Goal: Task Accomplishment & Management: Manage account settings

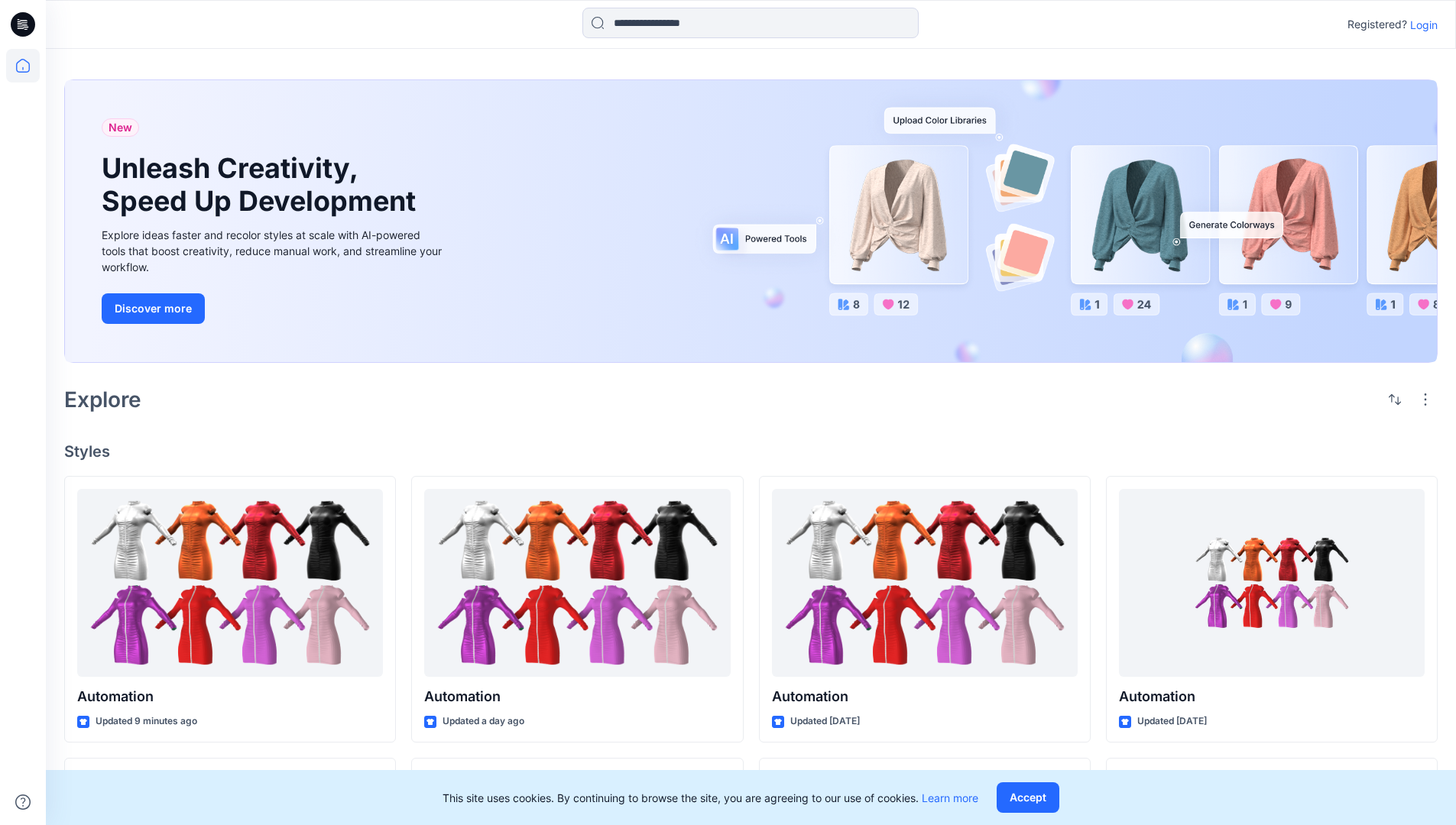
click at [1420, 24] on p "Login" at bounding box center [1424, 24] width 28 height 16
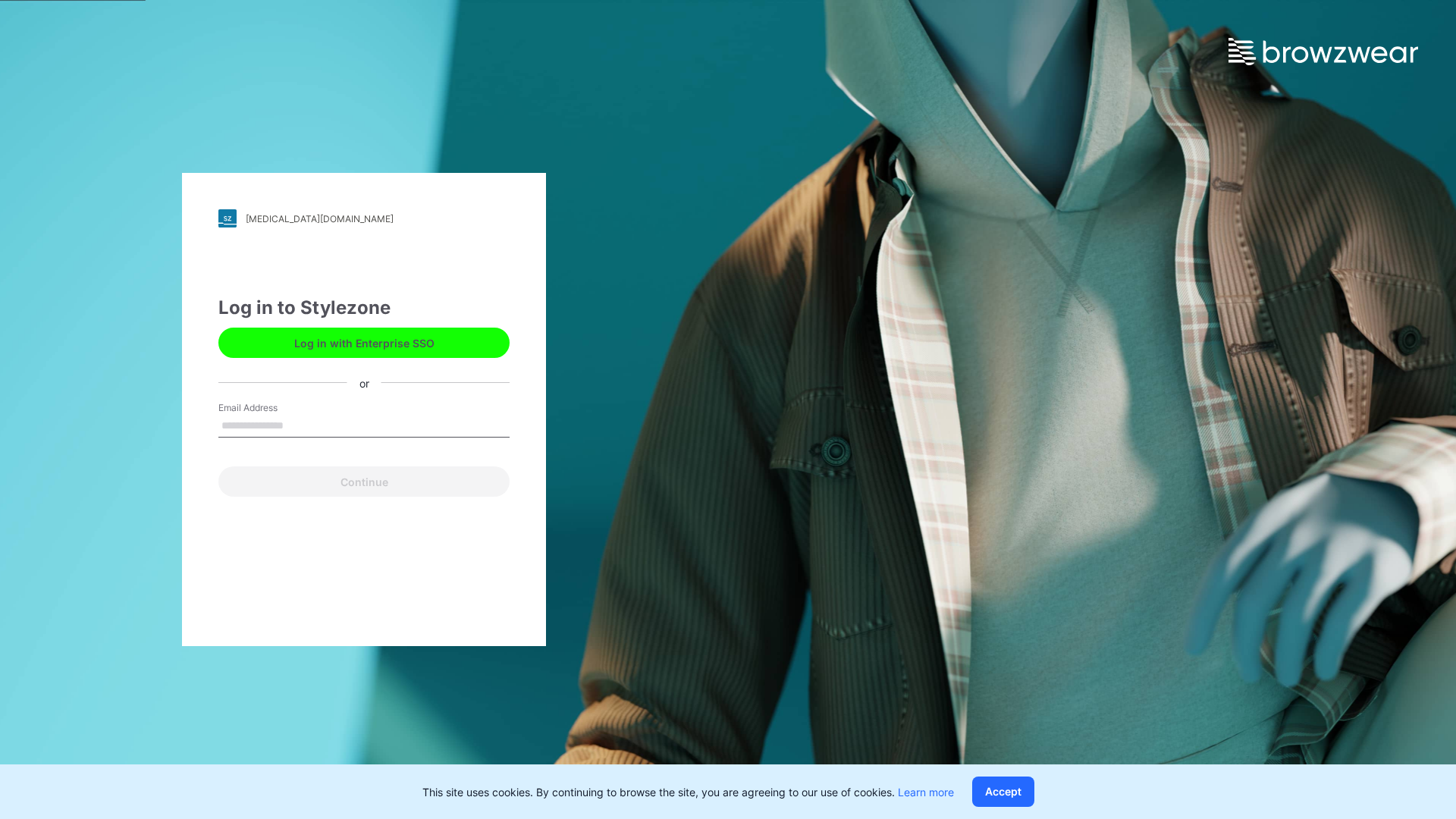
click at [300, 425] on input "Email Address" at bounding box center [364, 427] width 291 height 23
type input "**********"
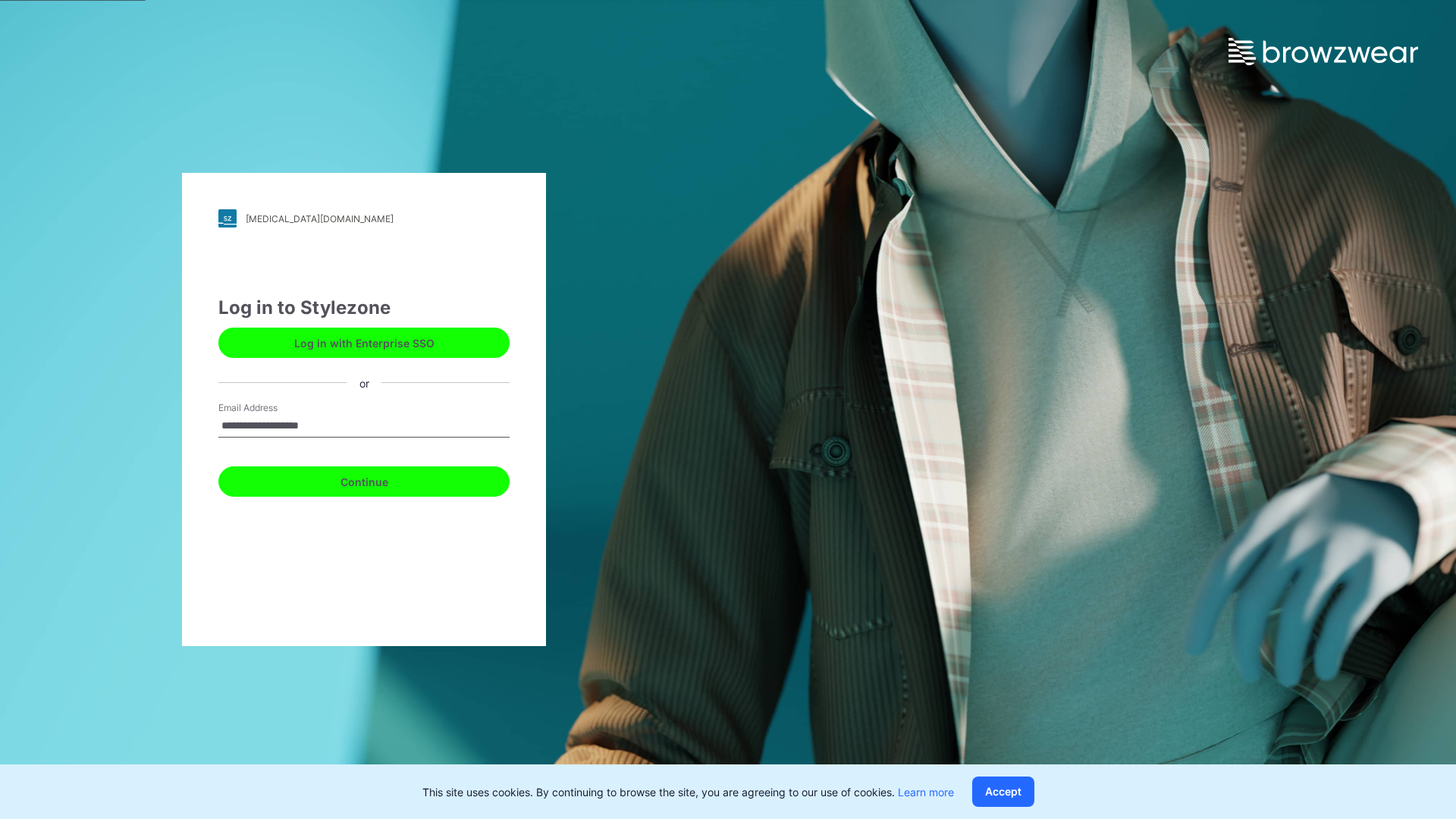
click at [381, 480] on button "Continue" at bounding box center [364, 482] width 291 height 30
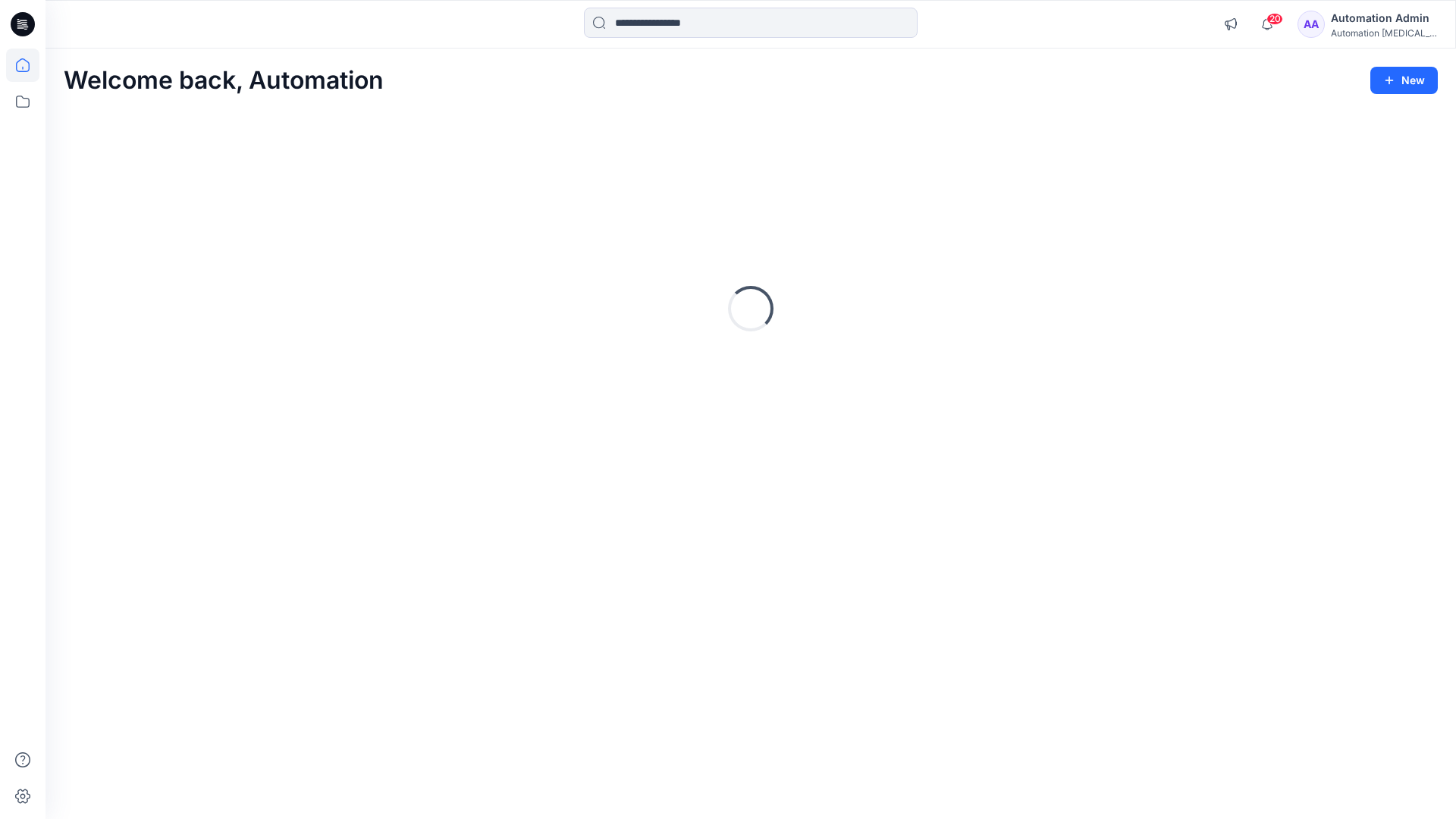
click at [29, 65] on icon at bounding box center [23, 65] width 14 height 14
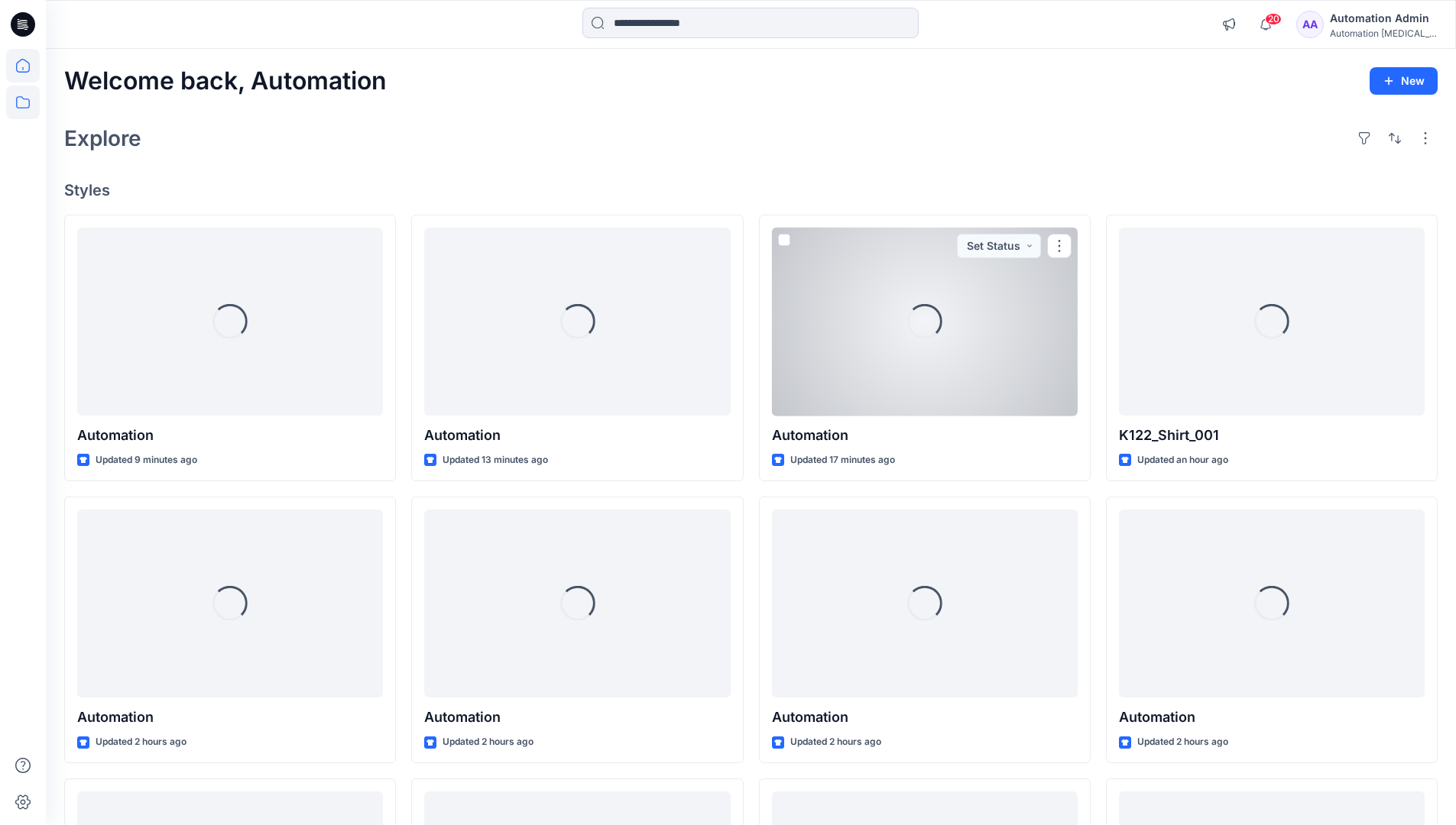
click at [25, 106] on icon at bounding box center [23, 102] width 34 height 34
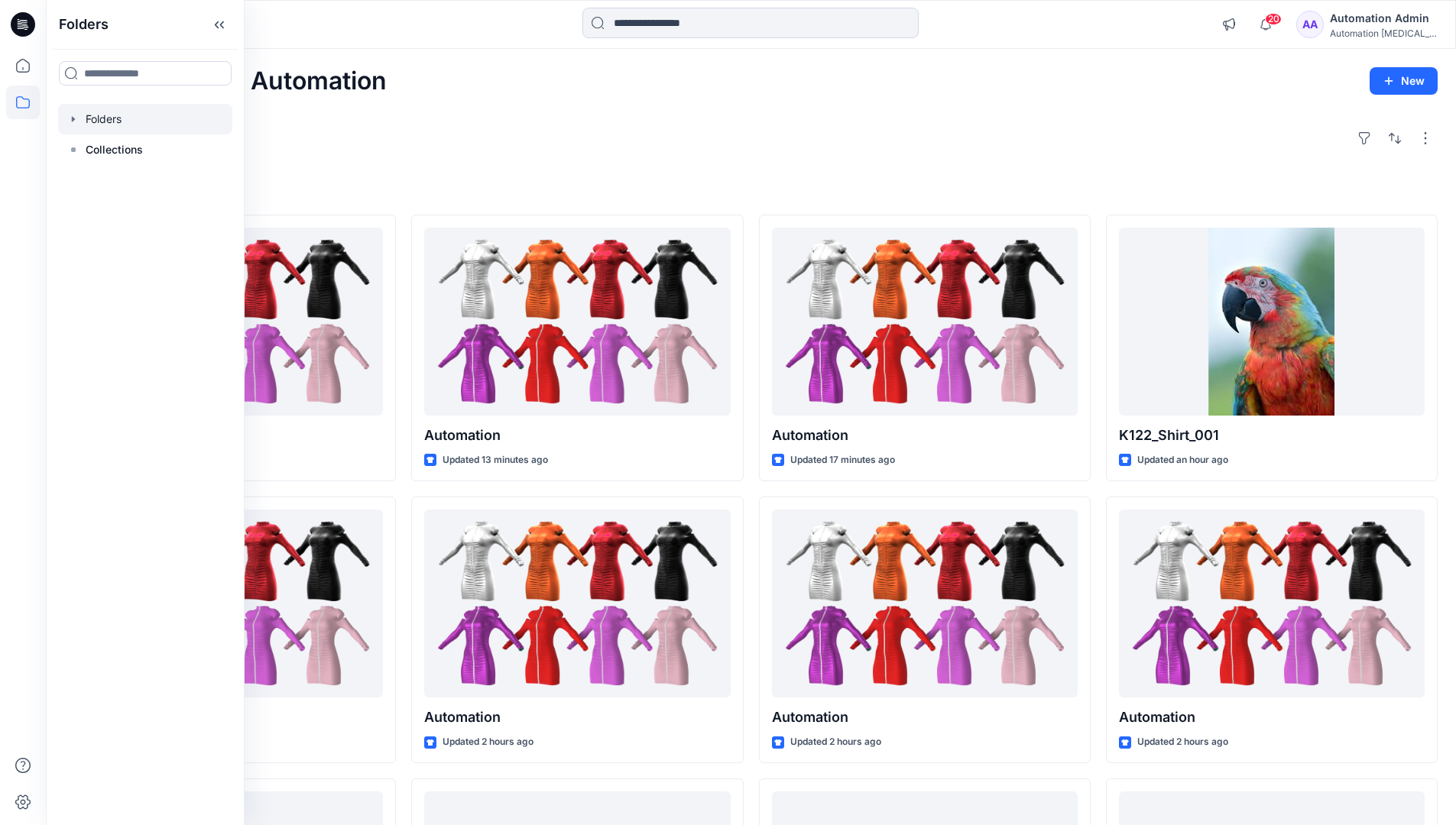
click at [112, 115] on div at bounding box center [145, 119] width 174 height 31
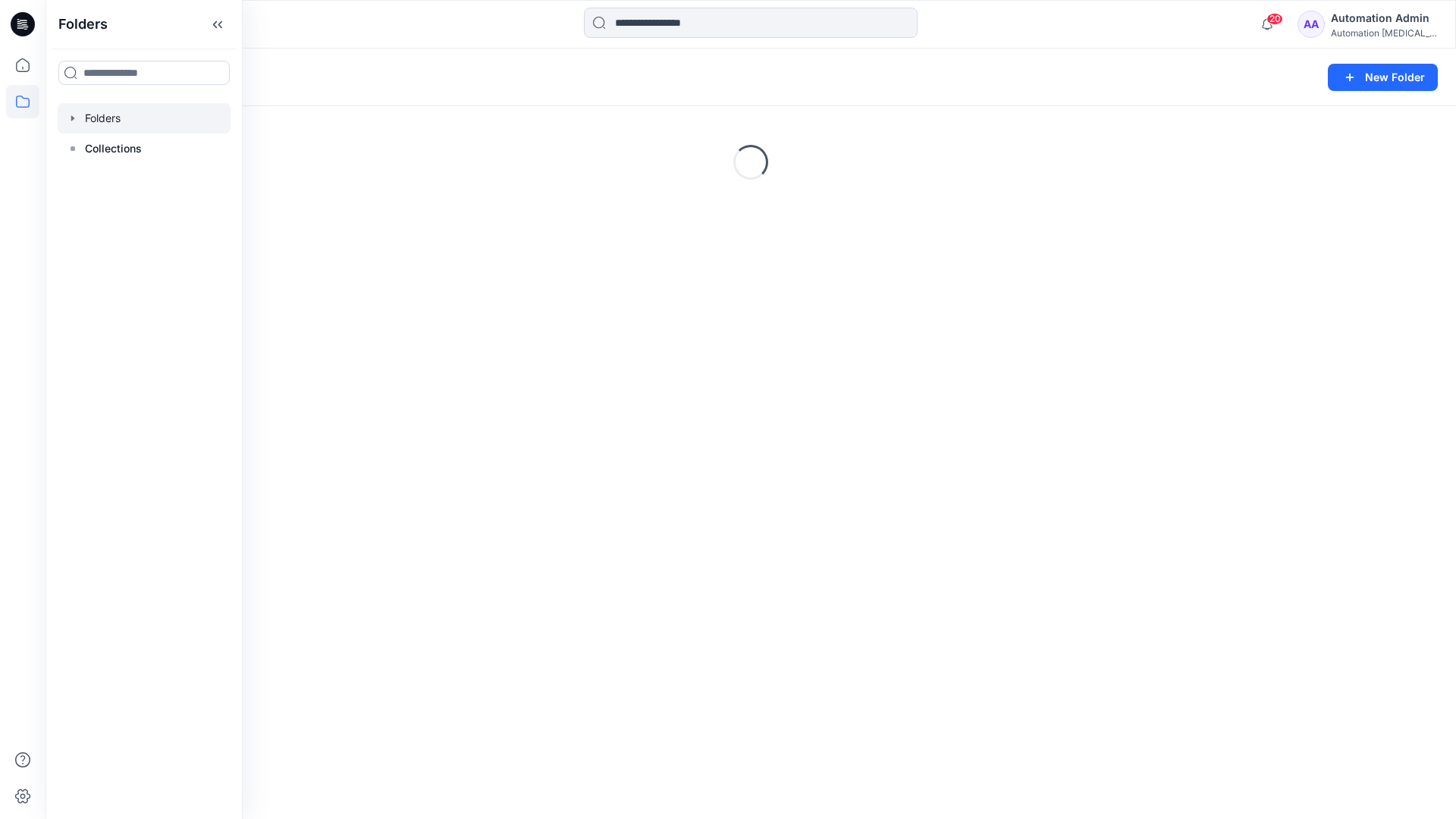
click at [761, 408] on div "Folders New Folder Loading..." at bounding box center [750, 433] width 1410 height 770
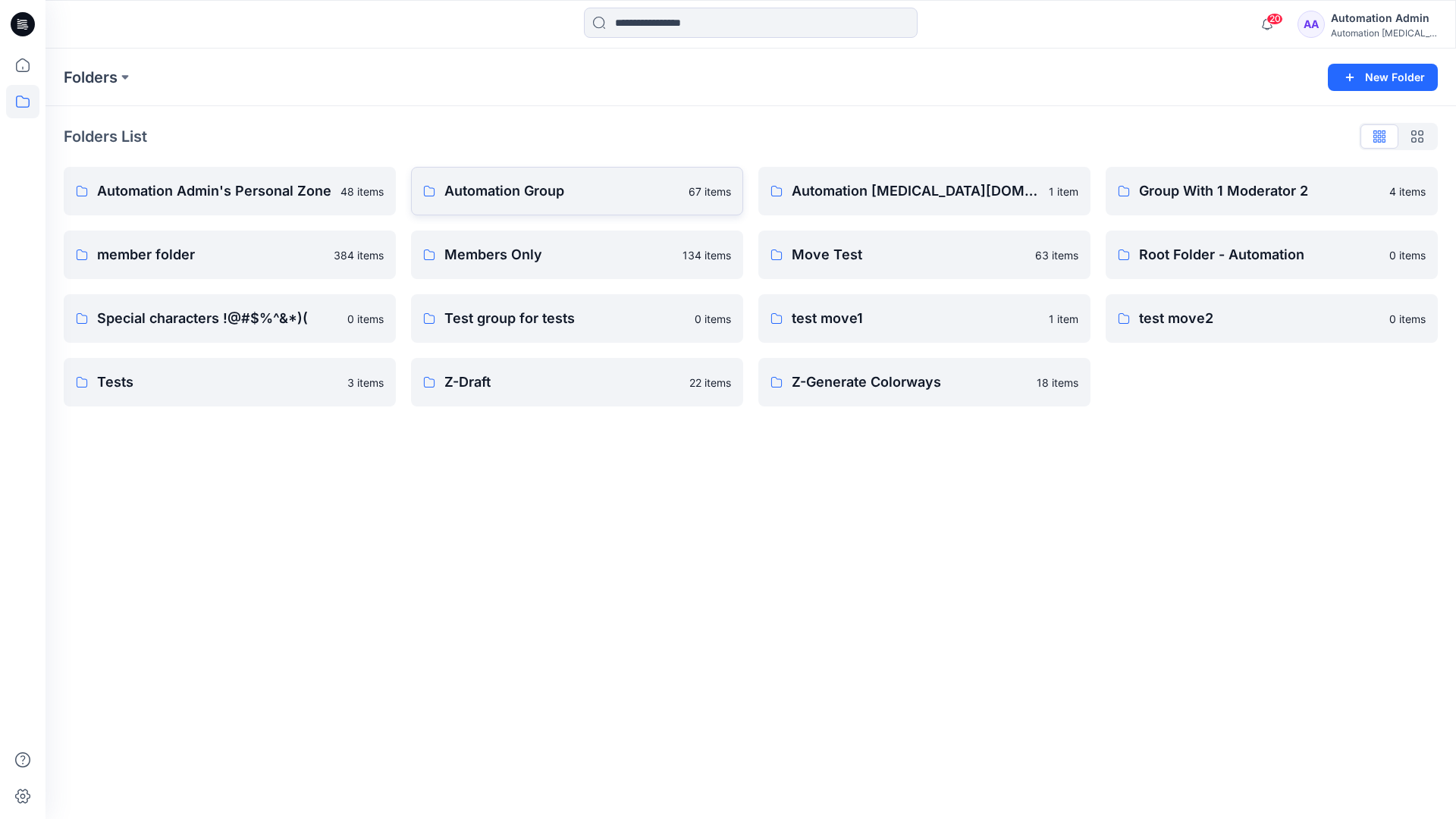
click at [517, 196] on p "Automation Group" at bounding box center [562, 191] width 235 height 21
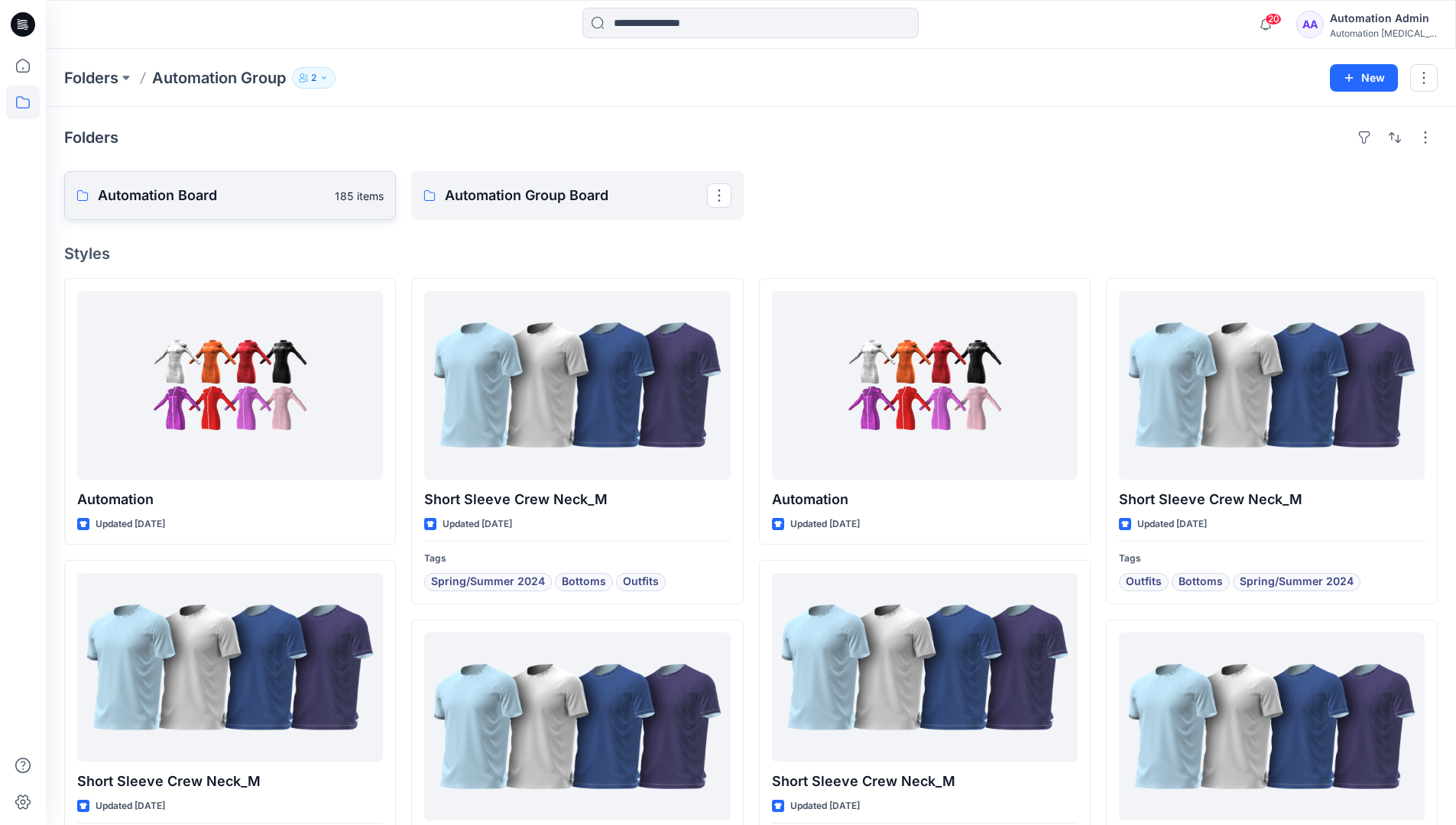
click at [303, 213] on link "Automation Board 185 items" at bounding box center [230, 196] width 332 height 49
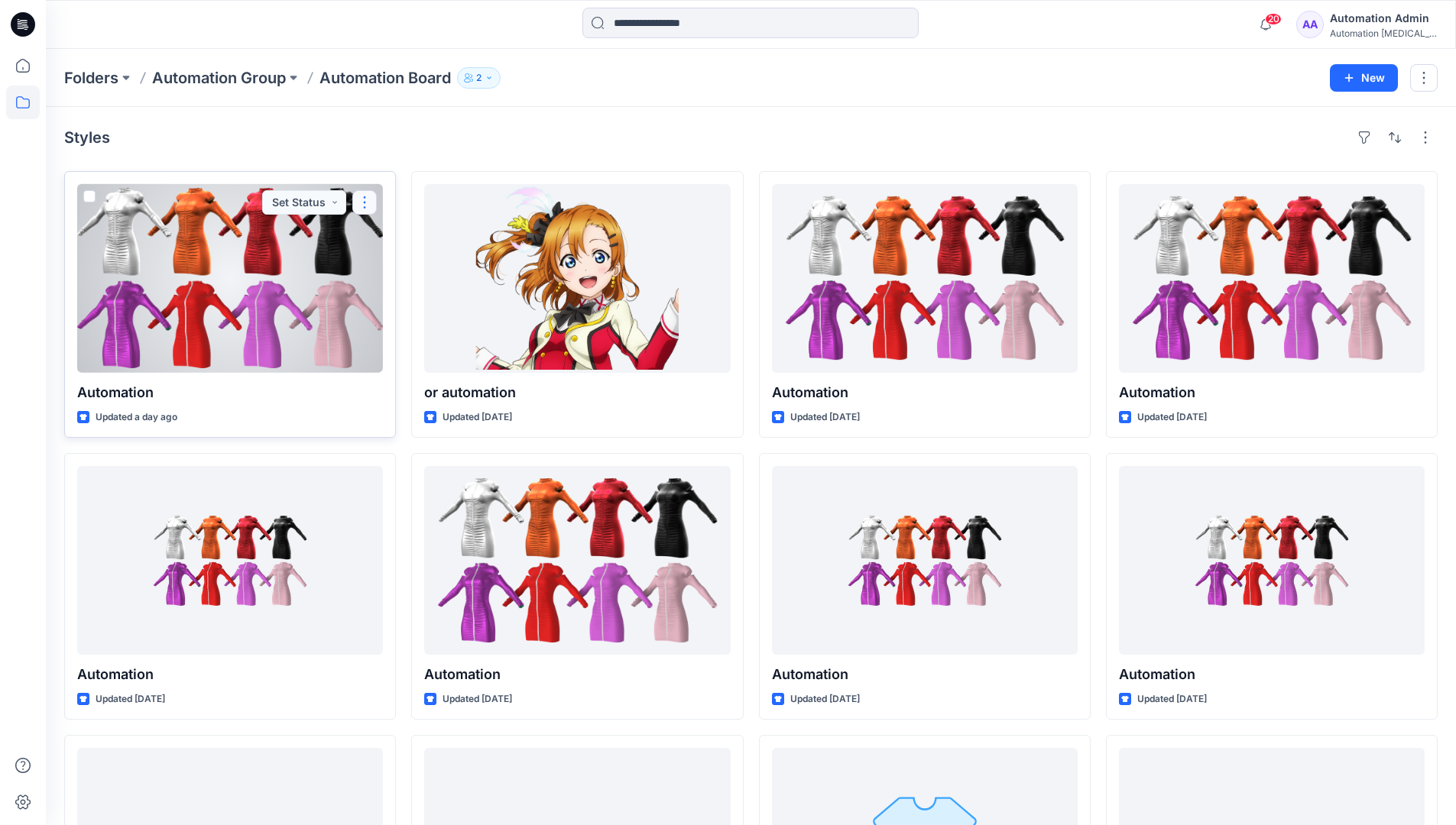
click at [361, 206] on button "button" at bounding box center [365, 203] width 24 height 24
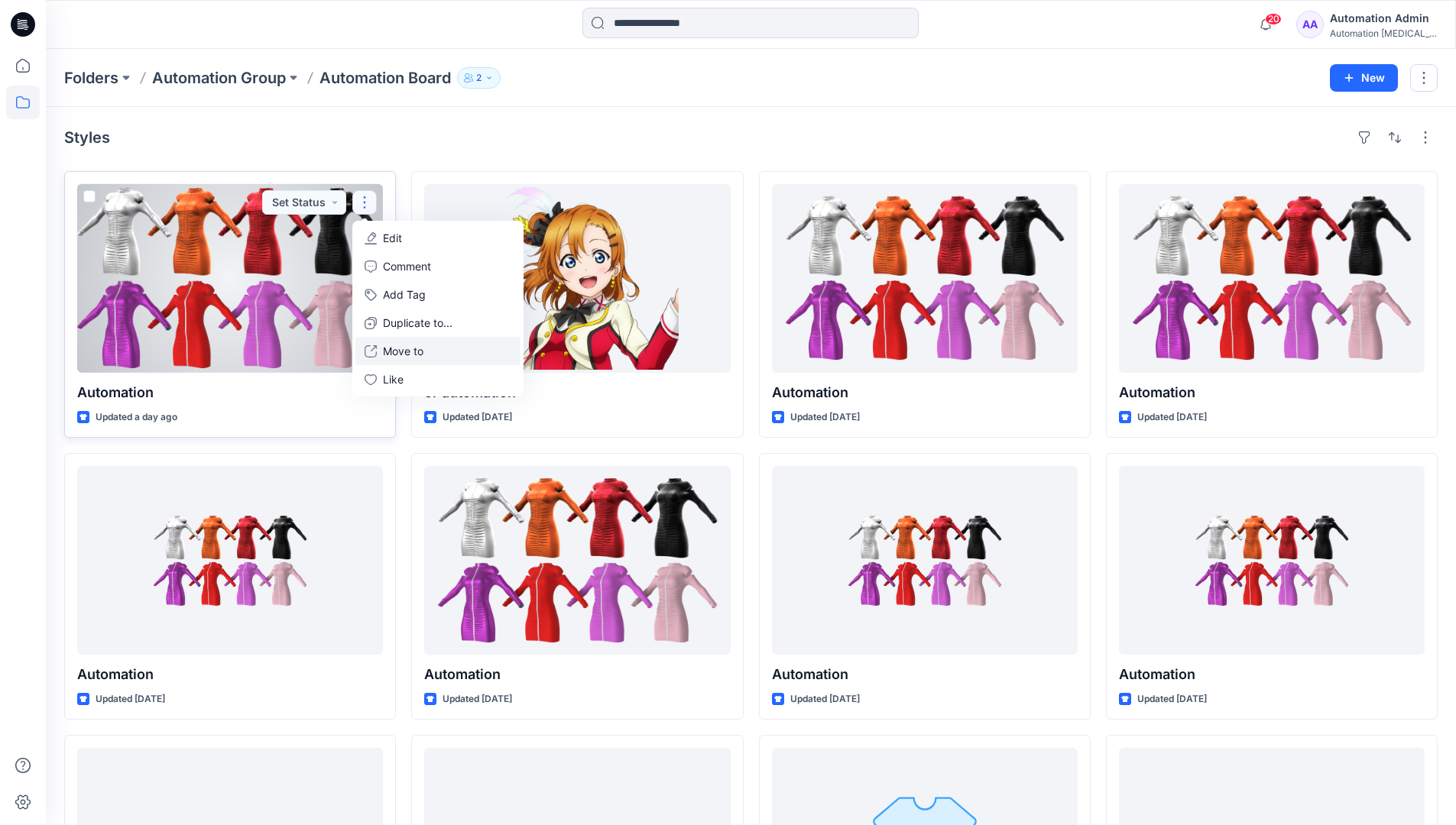
click at [395, 351] on p "Move to" at bounding box center [403, 351] width 41 height 16
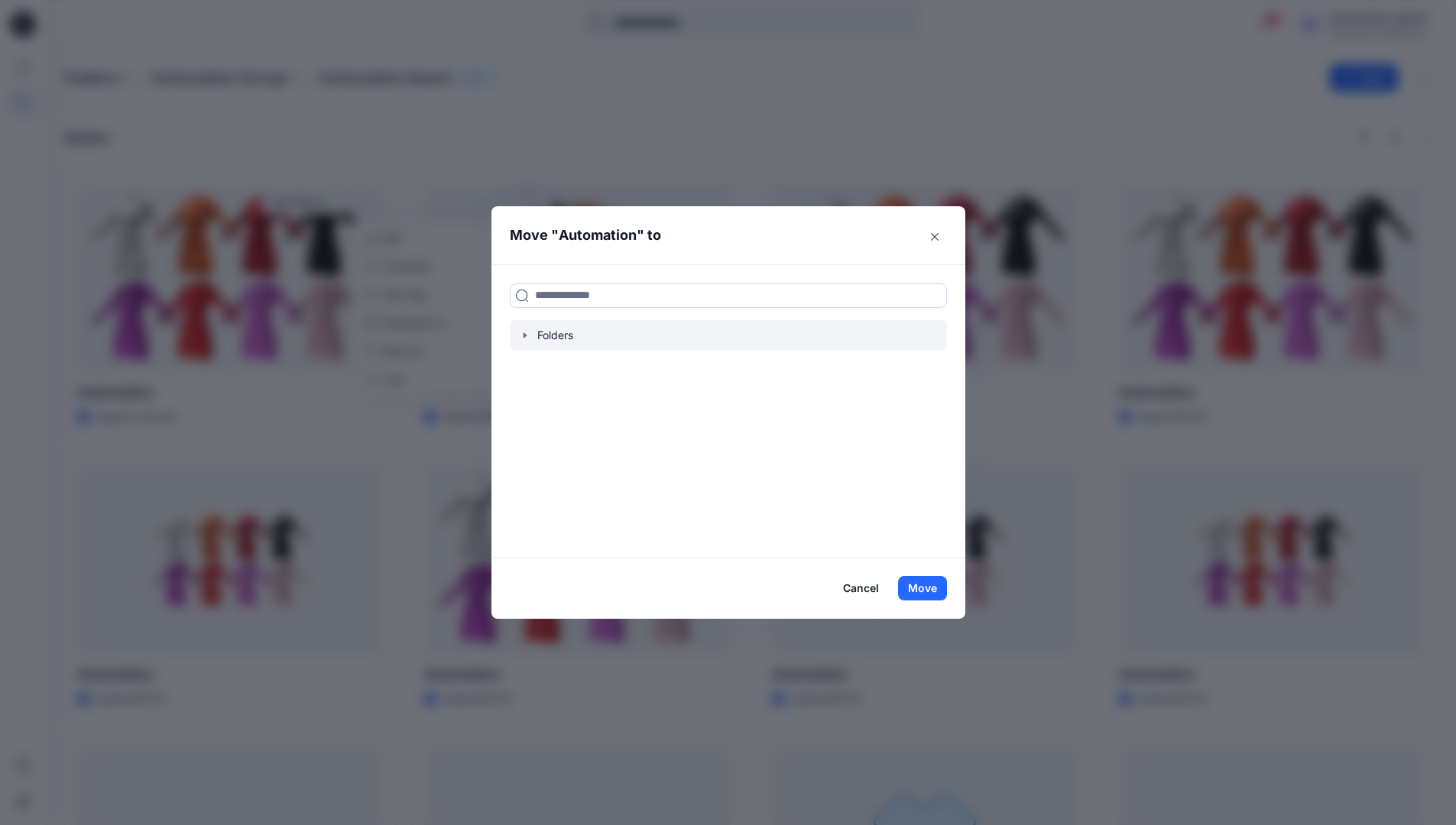
click at [531, 338] on icon "button" at bounding box center [525, 336] width 12 height 12
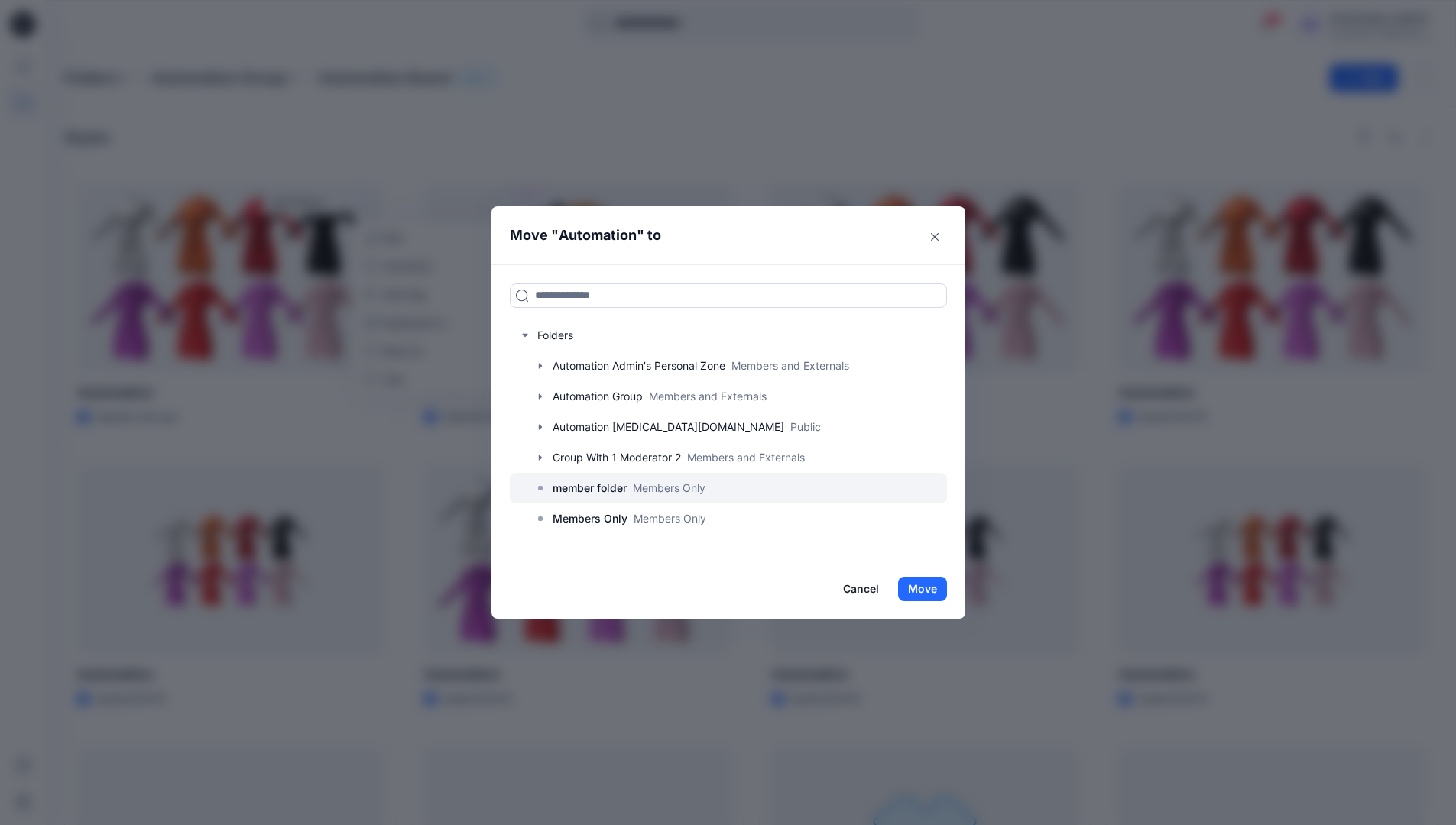
click at [593, 492] on p "member folder" at bounding box center [589, 489] width 74 height 18
click at [934, 587] on button "Move" at bounding box center [922, 589] width 49 height 24
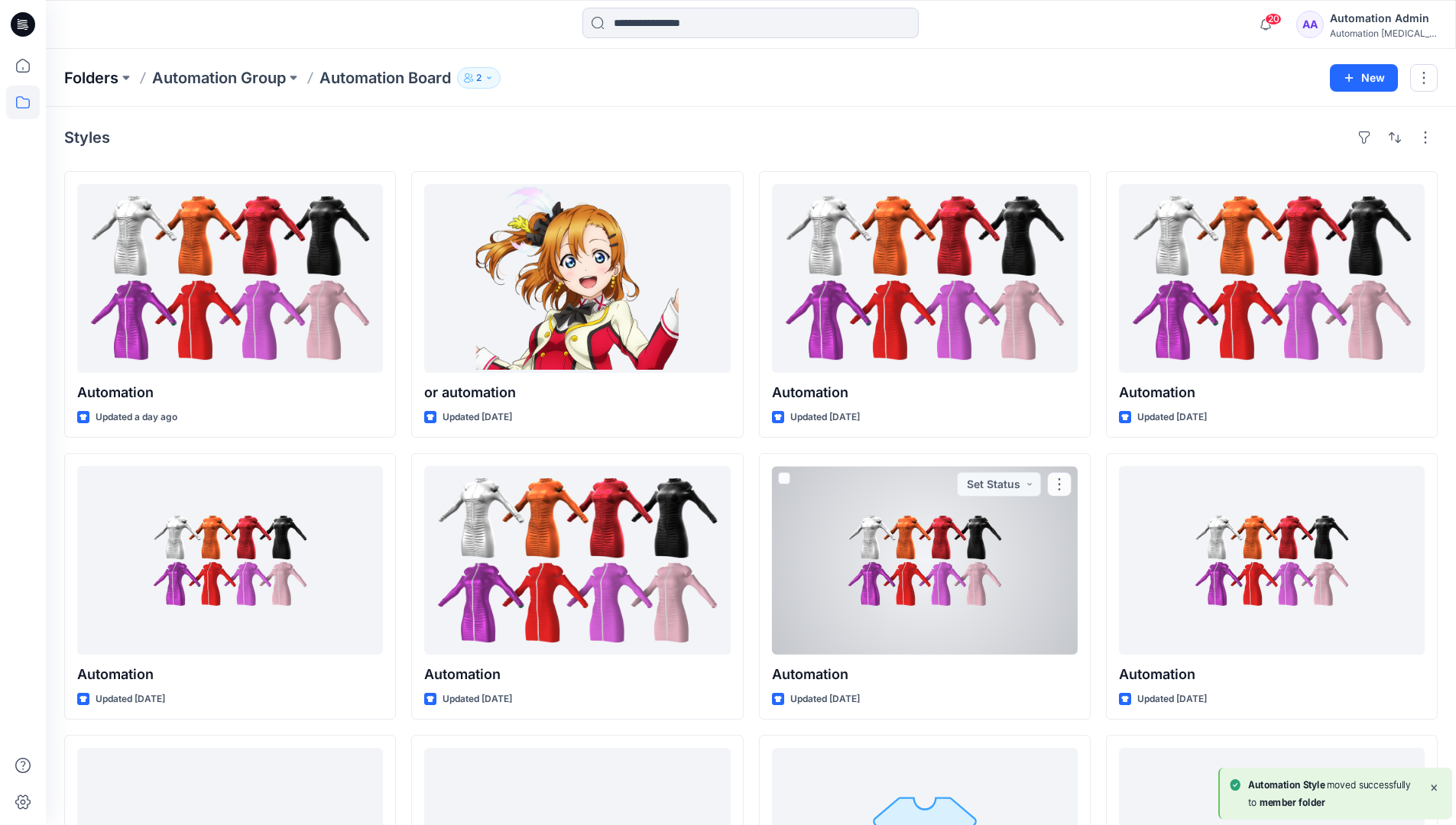
click at [96, 78] on p "Folders" at bounding box center [91, 78] width 54 height 21
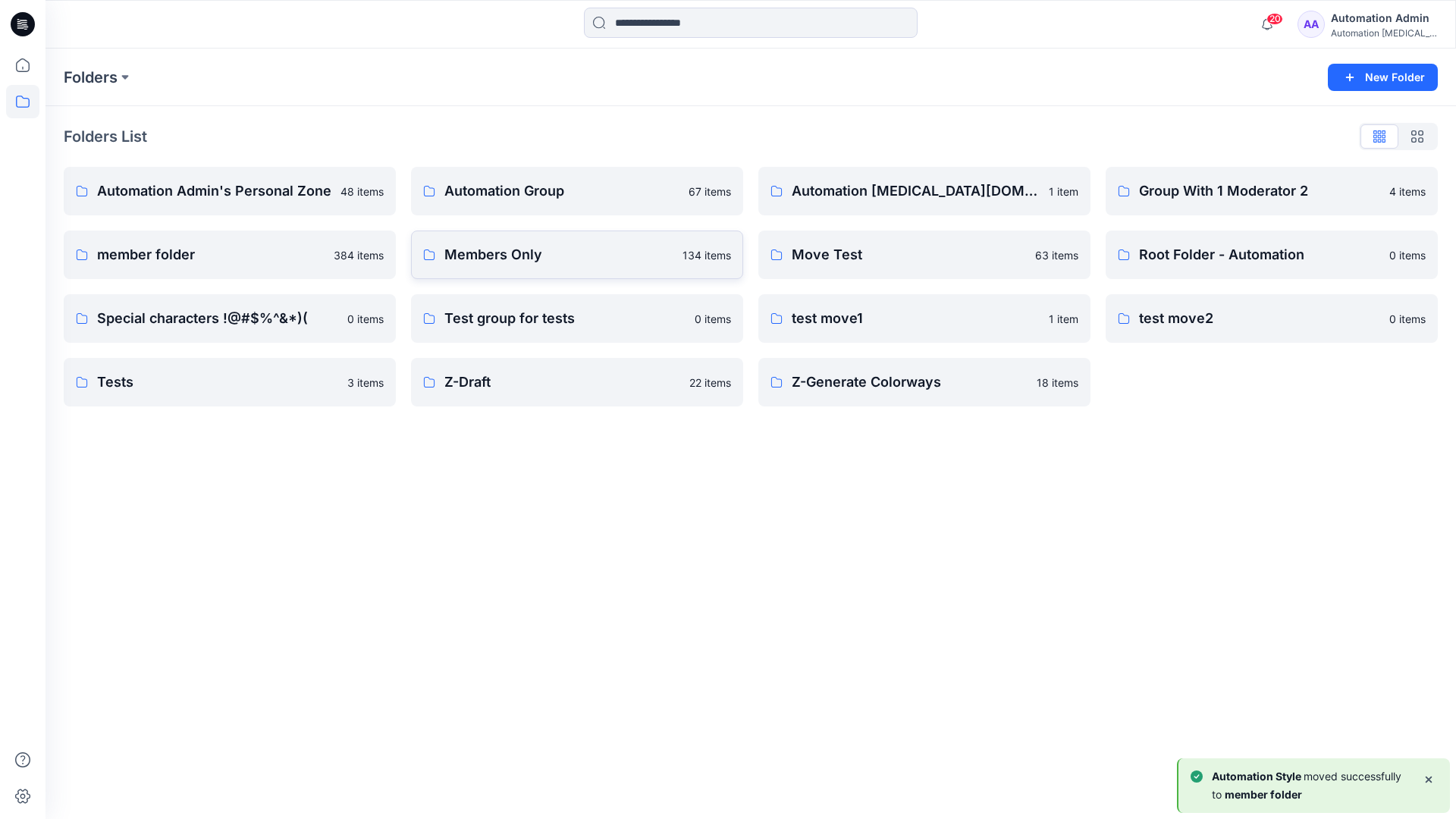
click at [536, 258] on p "Members Only" at bounding box center [559, 255] width 229 height 21
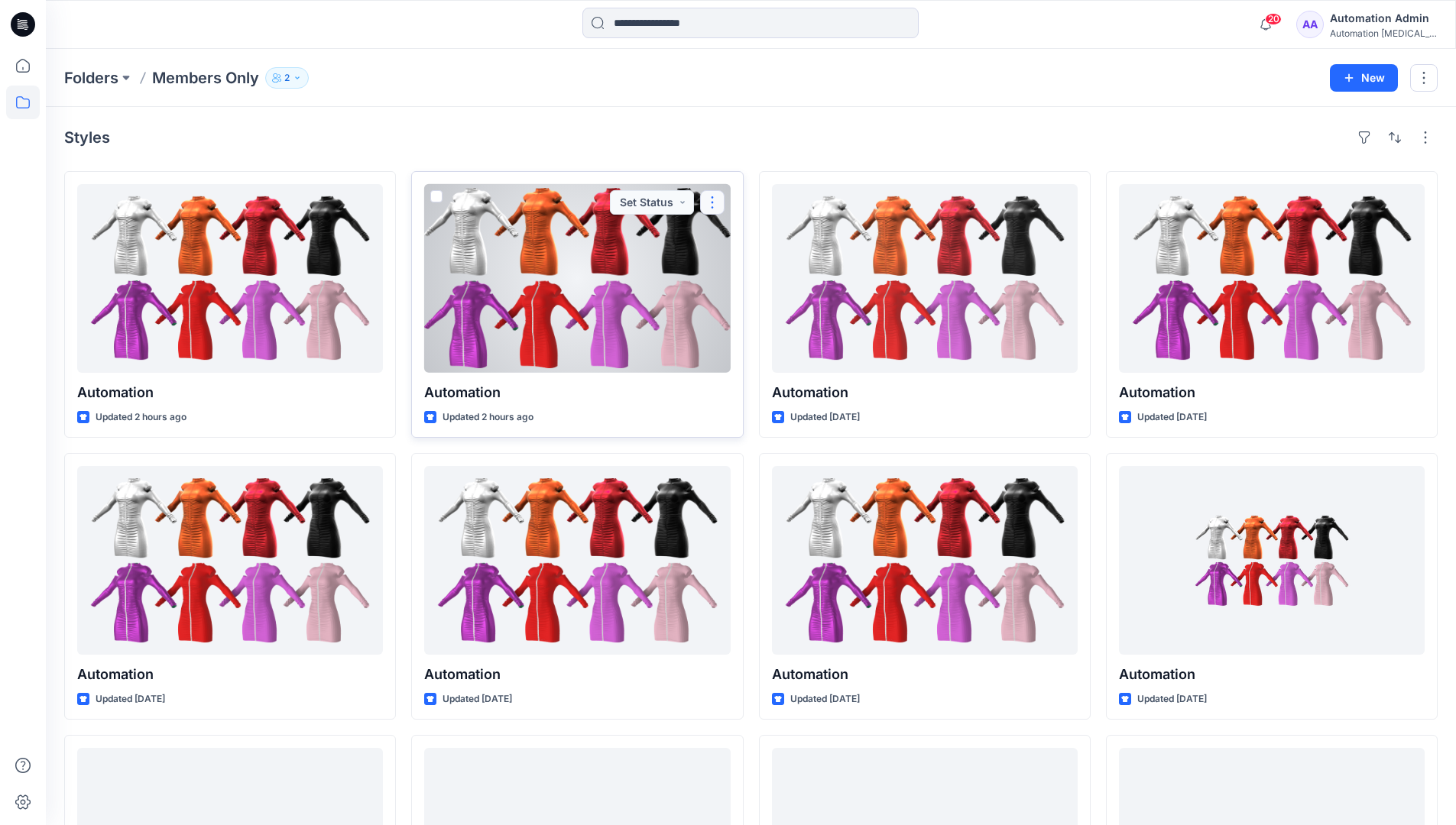
click at [713, 200] on button "button" at bounding box center [712, 203] width 24 height 24
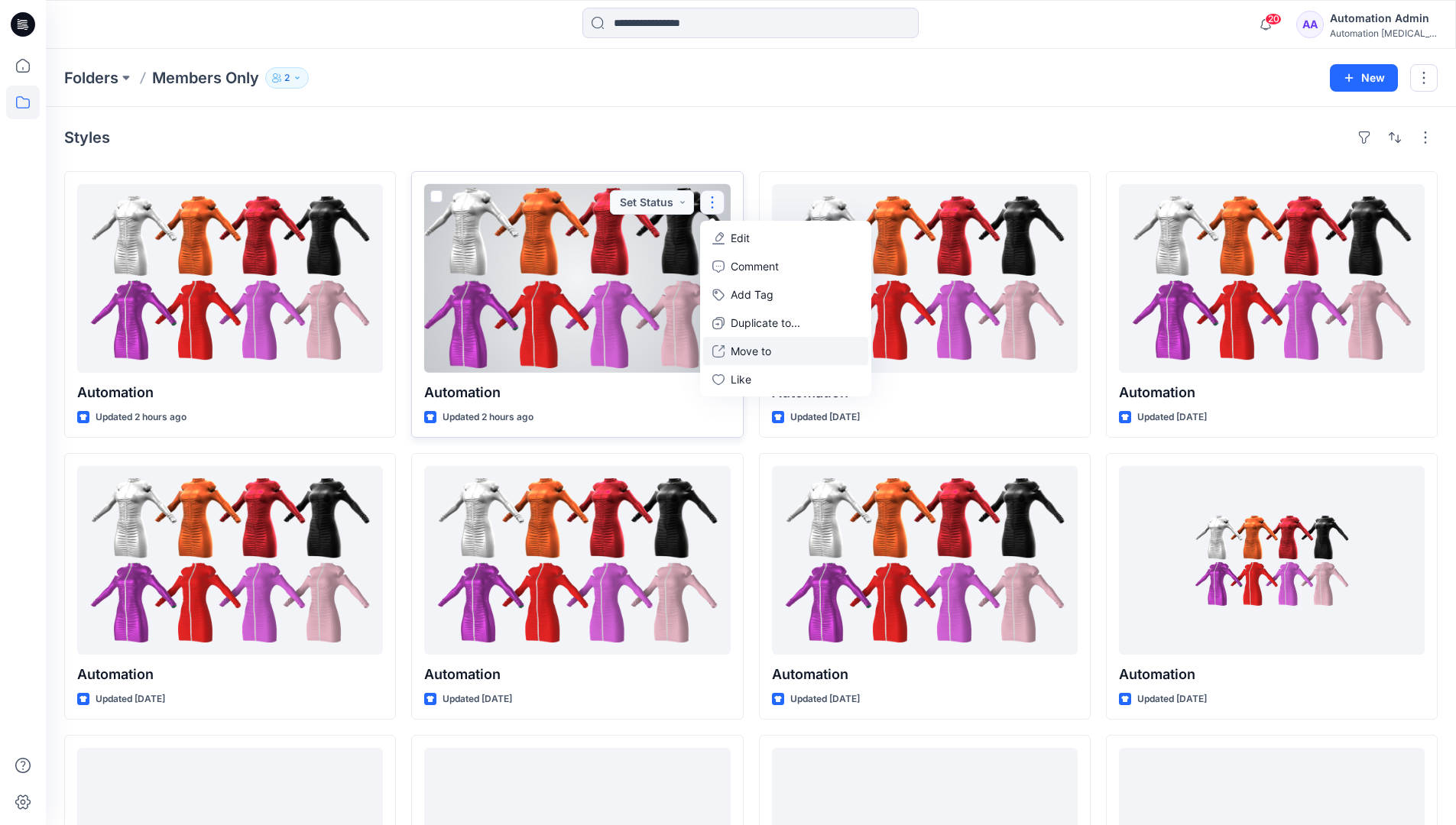
click at [742, 346] on p "Move to" at bounding box center [750, 351] width 41 height 16
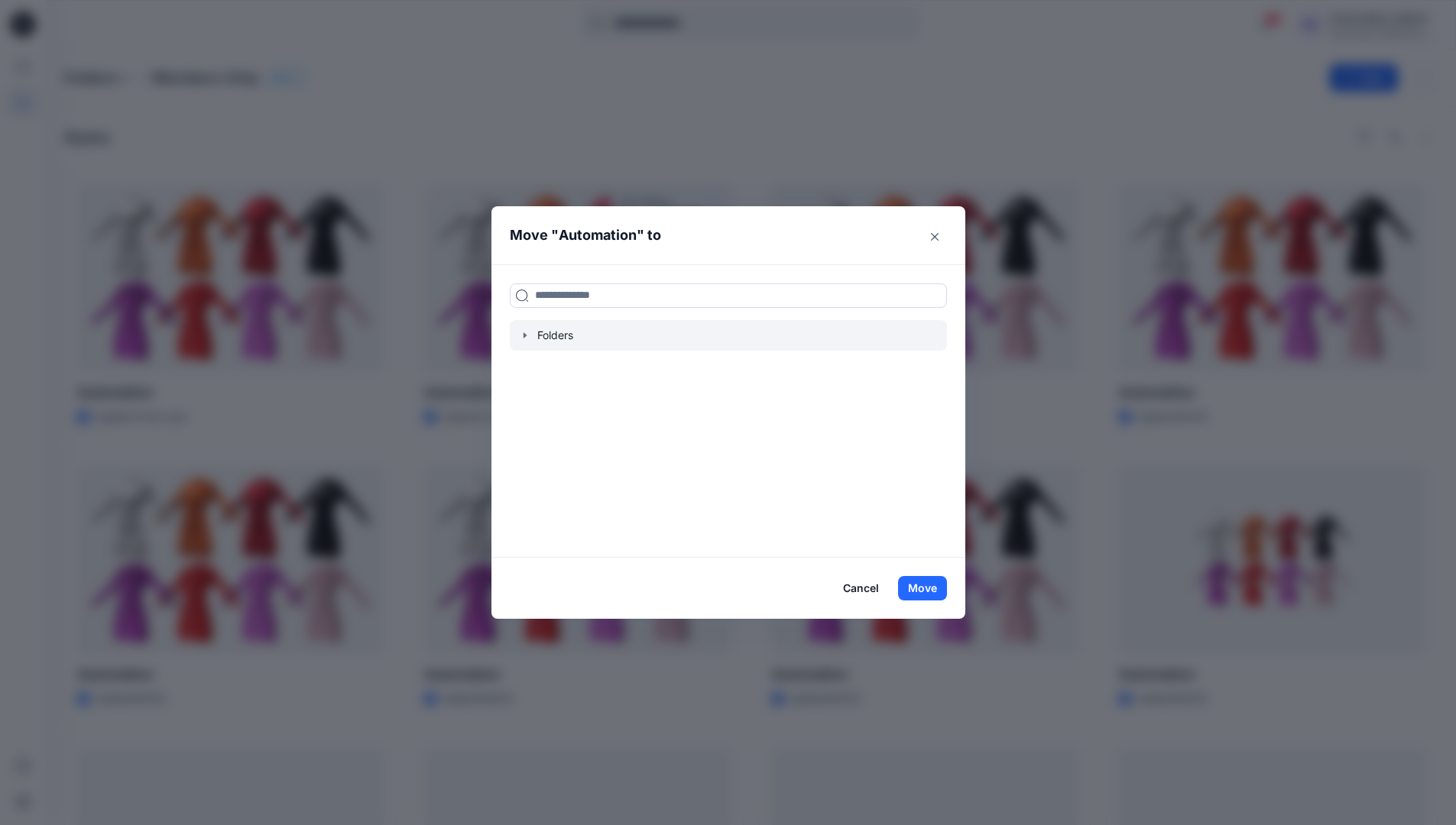
click at [531, 336] on icon "button" at bounding box center [525, 336] width 12 height 12
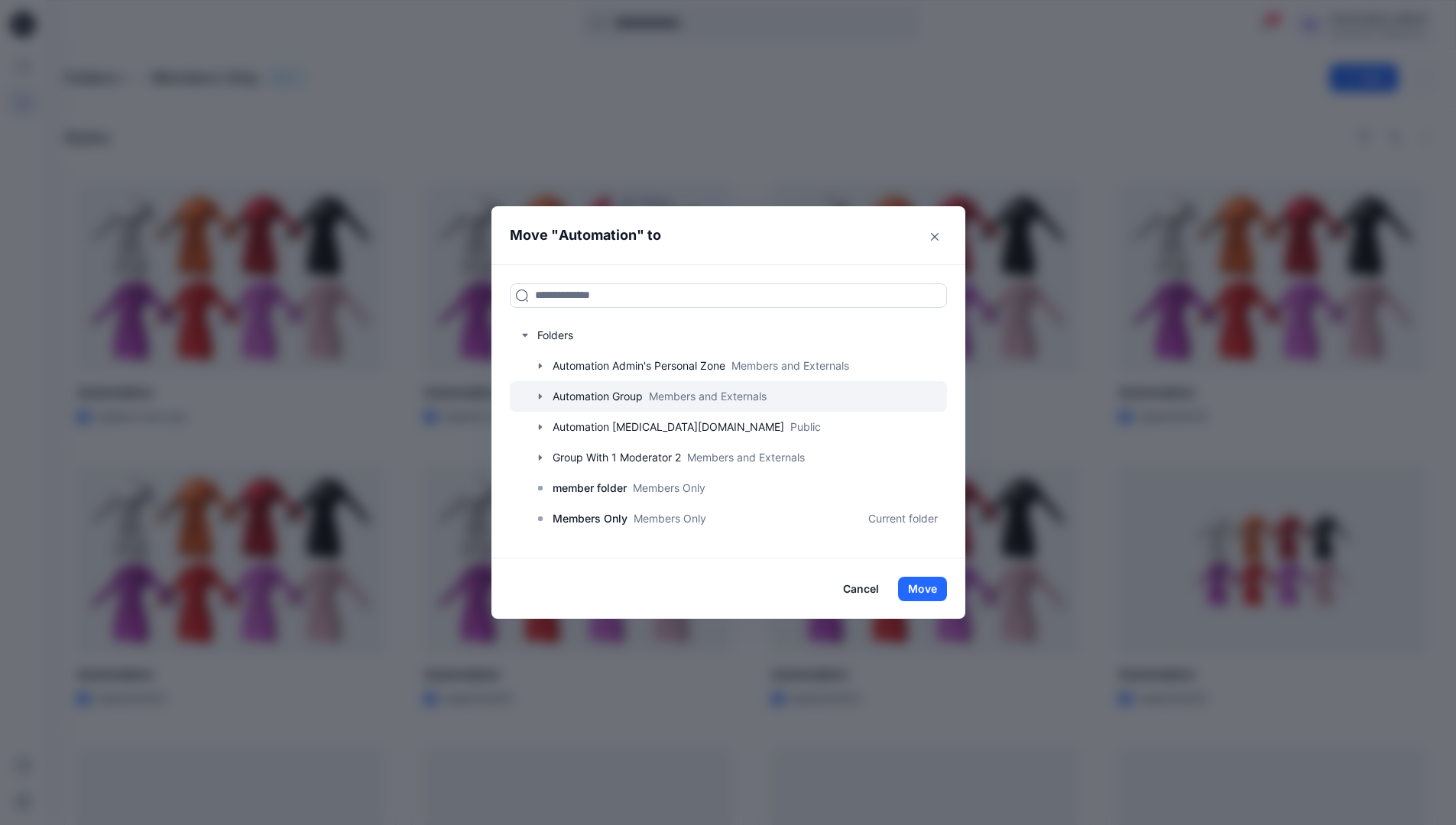
click at [546, 395] on icon "button" at bounding box center [541, 397] width 12 height 12
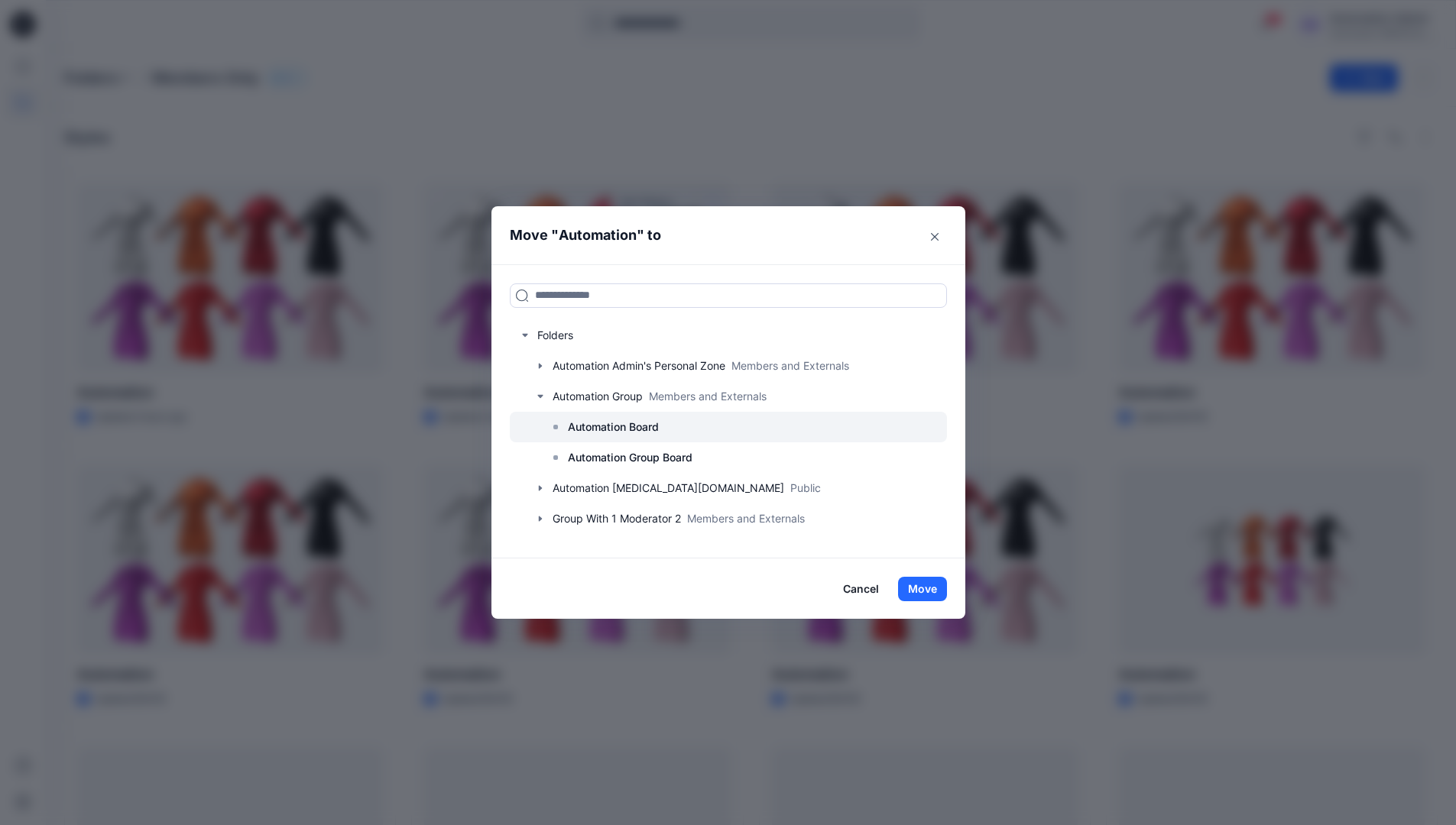
click at [590, 419] on p "Automation Board" at bounding box center [613, 427] width 91 height 18
click at [925, 590] on button "Move" at bounding box center [922, 589] width 49 height 24
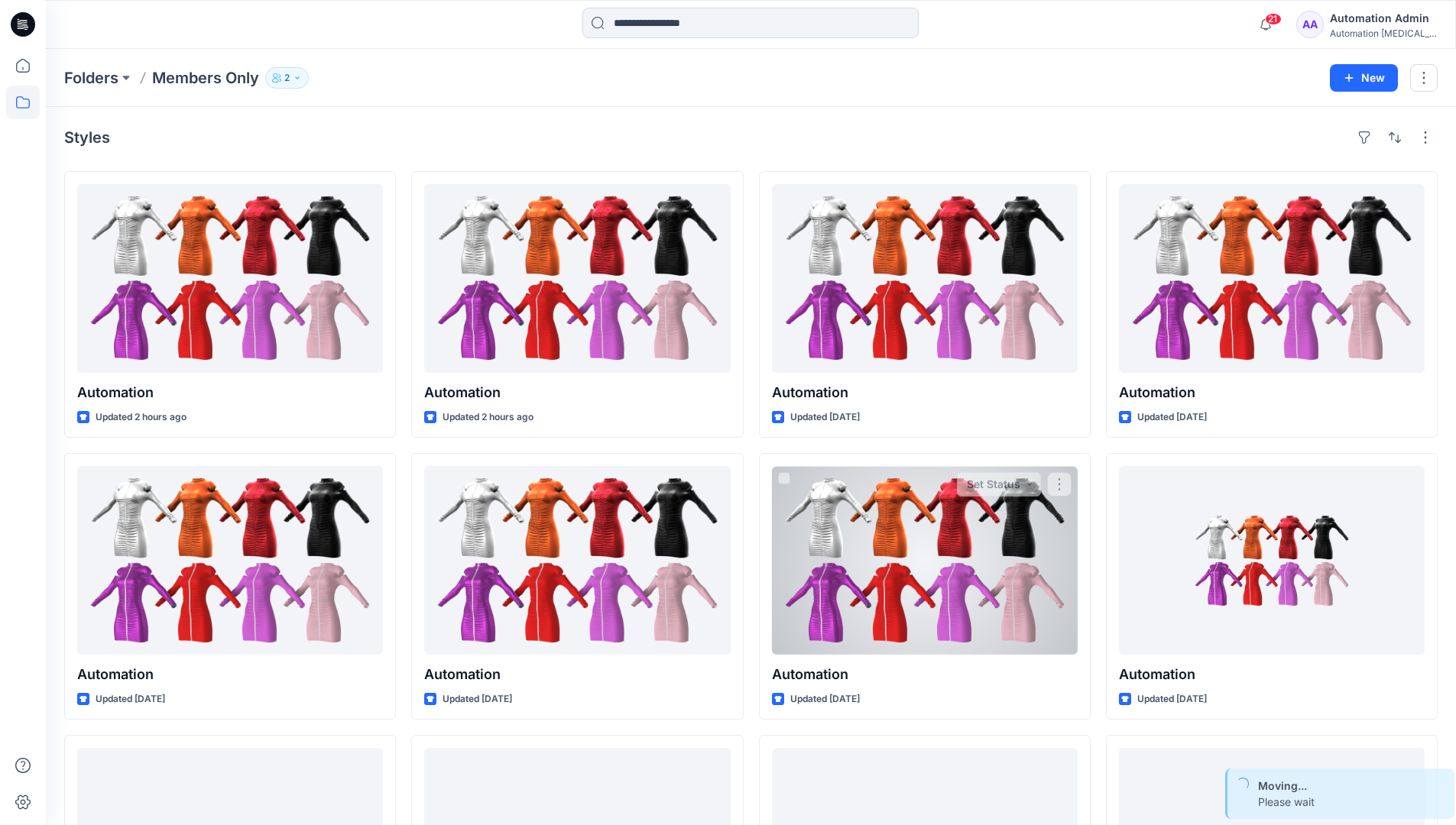
click at [1355, 23] on div "Automation Admin" at bounding box center [1383, 18] width 107 height 18
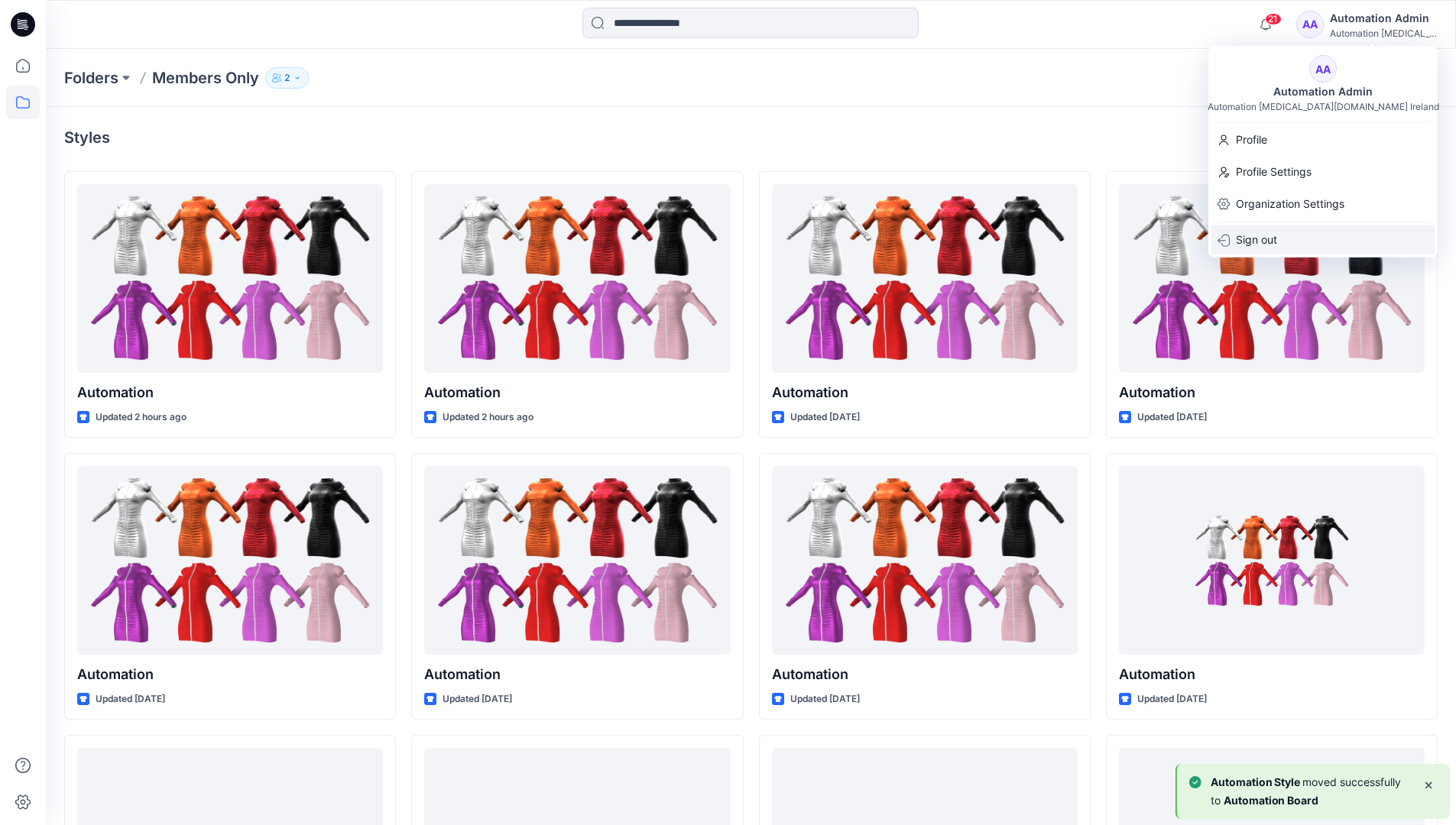
click at [1263, 236] on p "Sign out" at bounding box center [1256, 240] width 41 height 29
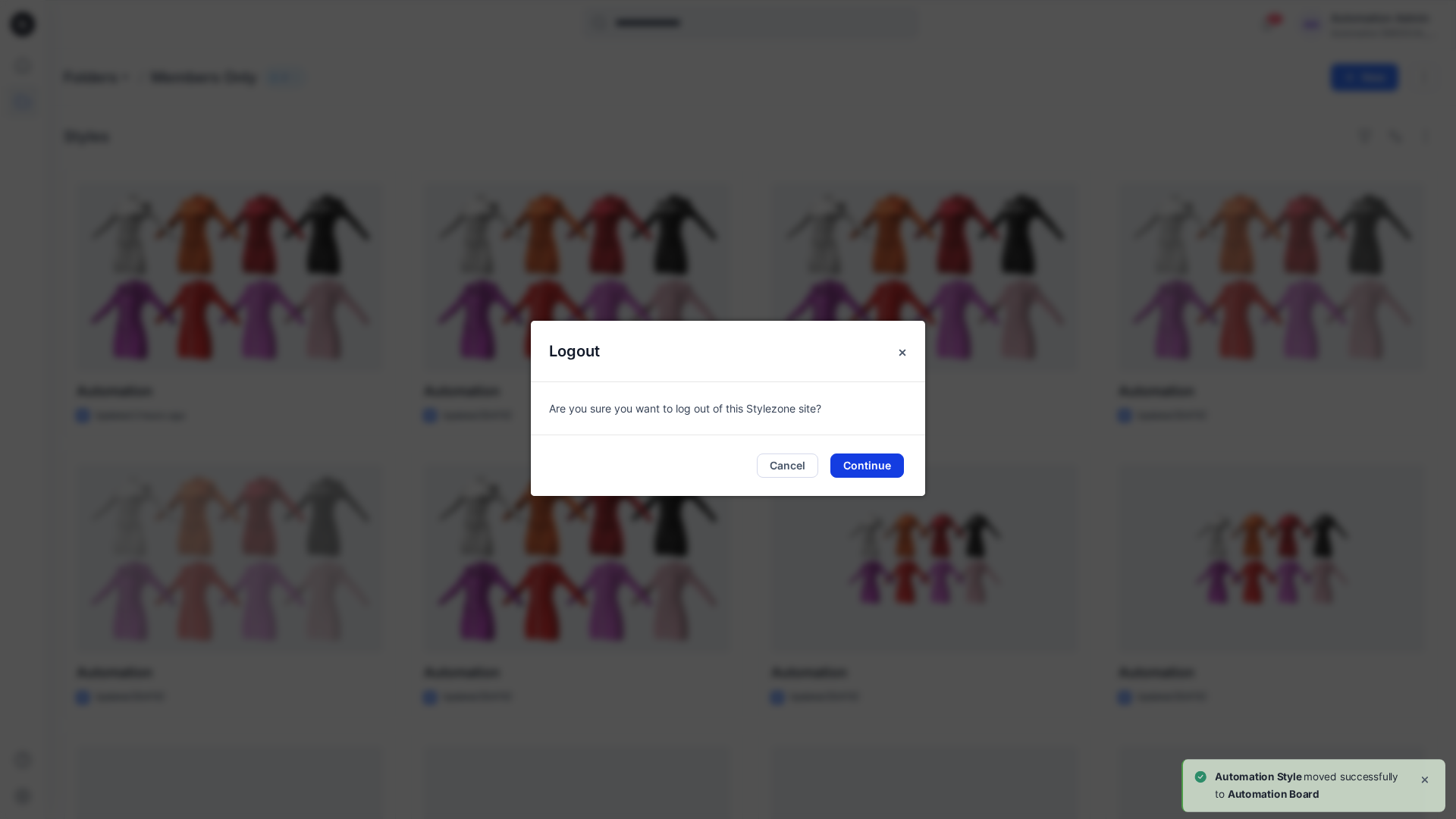
click at [870, 463] on button "Continue" at bounding box center [866, 466] width 74 height 24
